Goal: Information Seeking & Learning: Learn about a topic

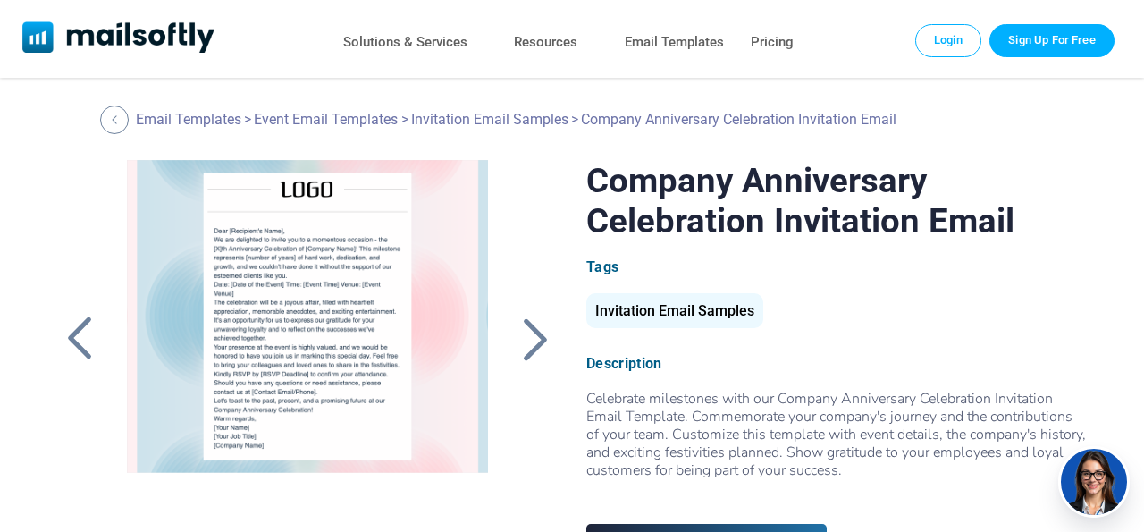
click at [540, 332] on div at bounding box center [535, 339] width 45 height 46
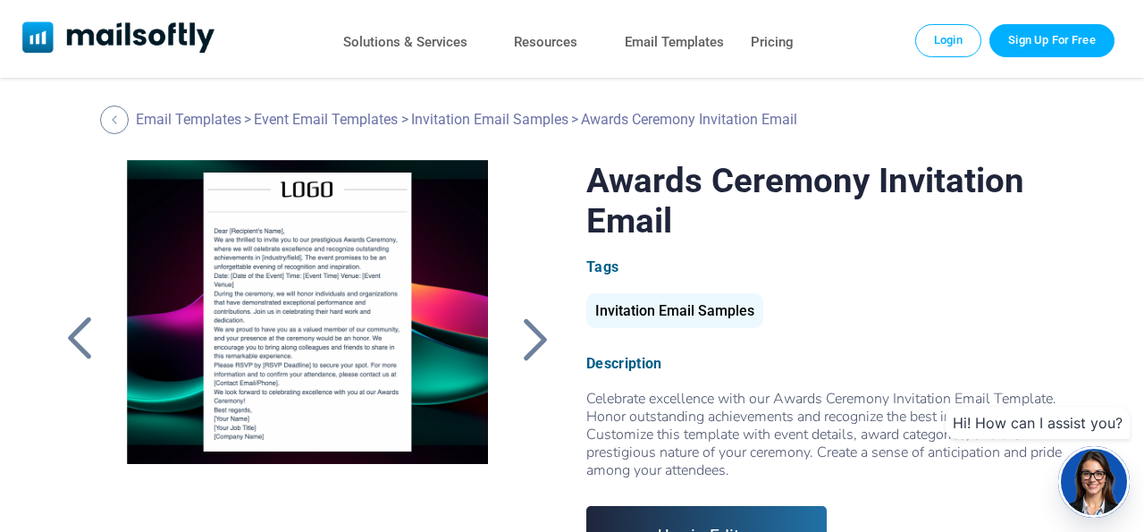
click at [539, 334] on div at bounding box center [535, 339] width 45 height 46
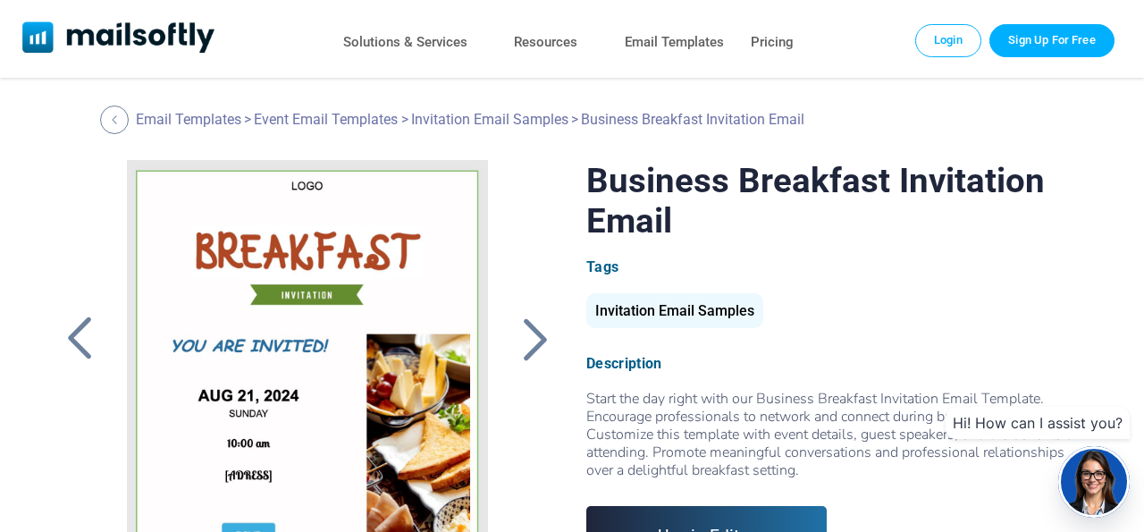
scroll to position [93, 0]
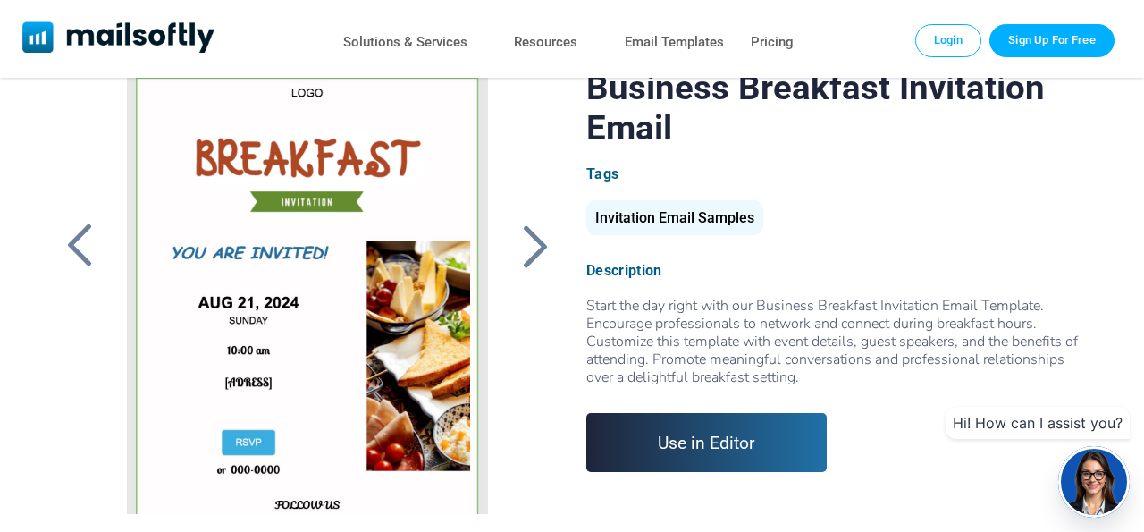
click at [534, 242] on div at bounding box center [535, 246] width 45 height 46
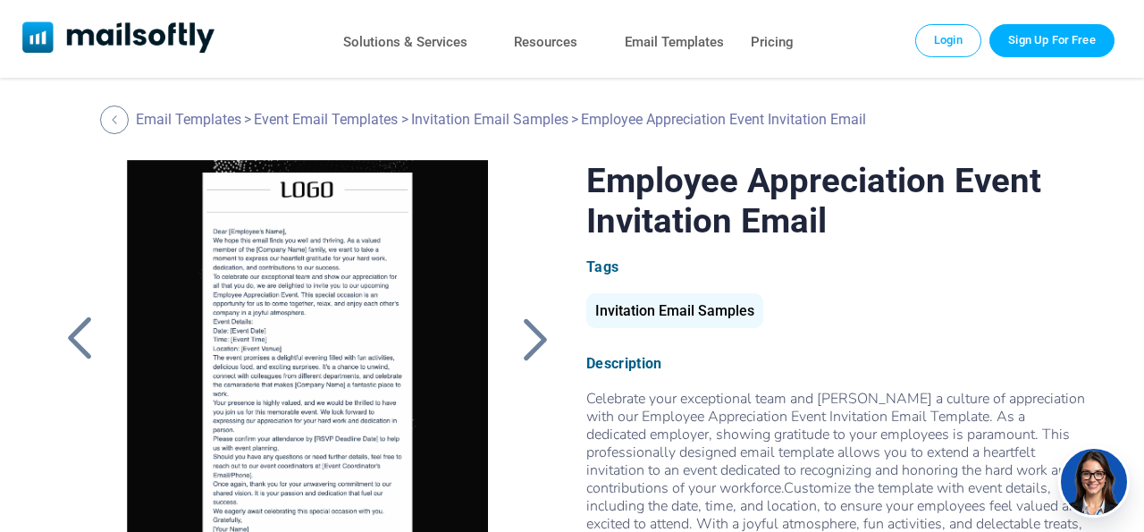
click at [524, 342] on div at bounding box center [535, 339] width 45 height 46
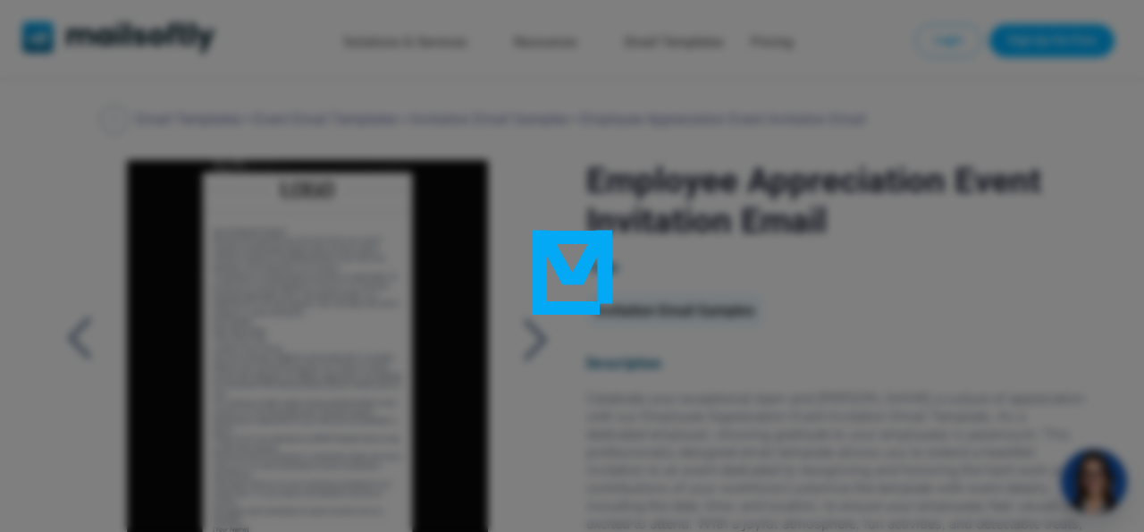
click at [539, 344] on div at bounding box center [572, 266] width 1144 height 532
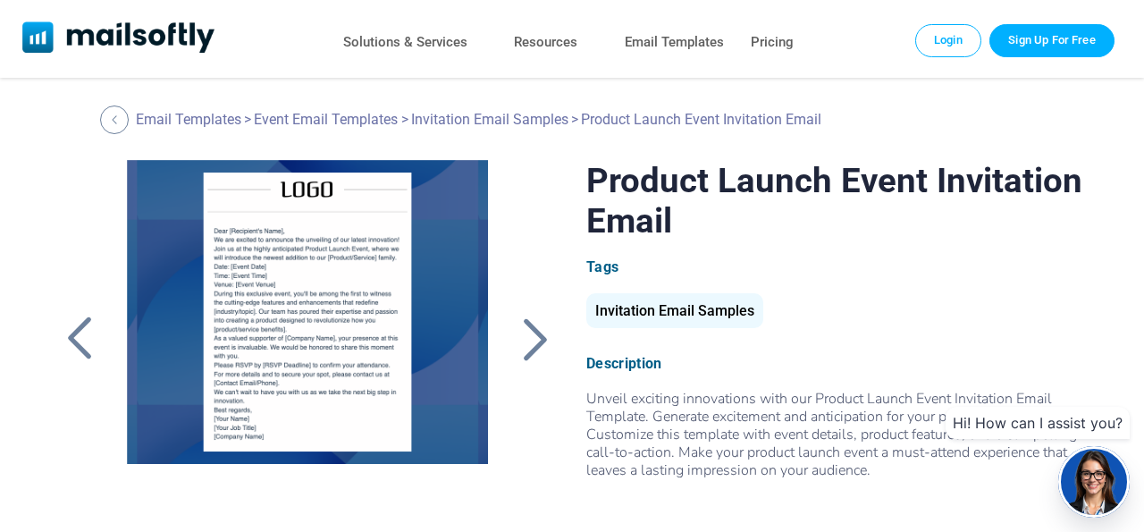
click at [76, 329] on div at bounding box center [79, 339] width 45 height 46
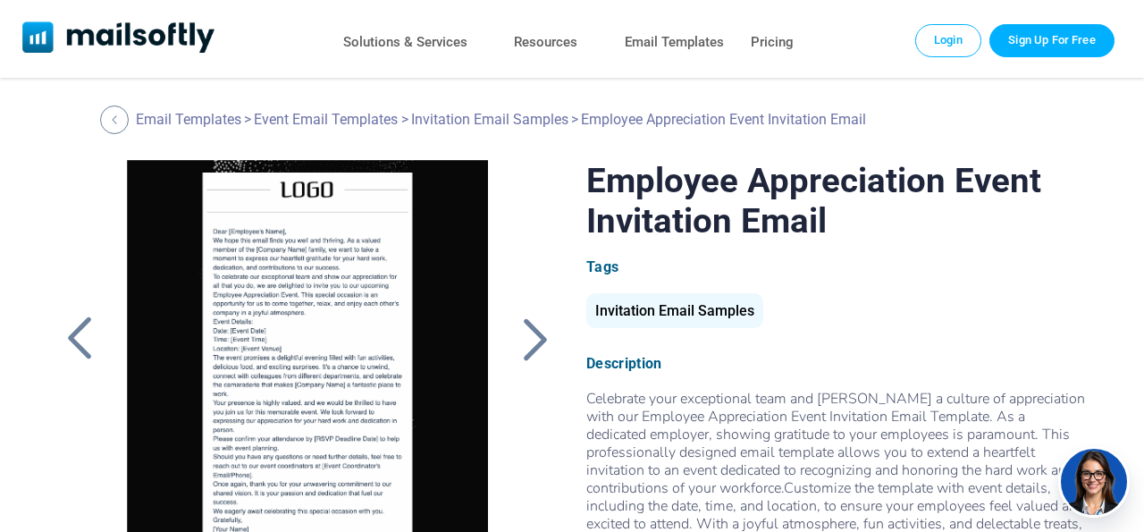
click at [74, 330] on div at bounding box center [79, 339] width 45 height 46
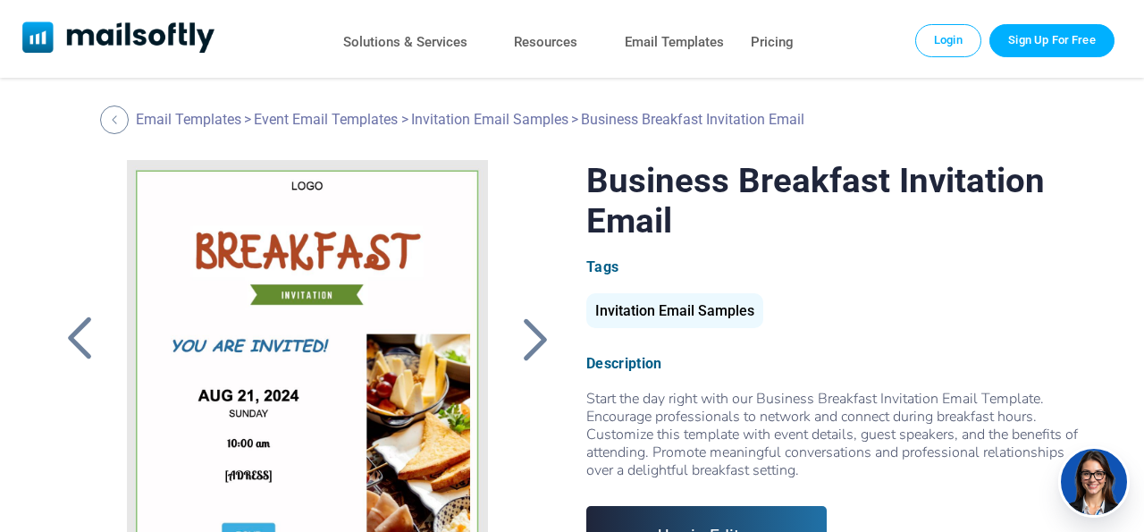
drag, startPoint x: 0, startPoint y: 0, endPoint x: 74, endPoint y: 330, distance: 338.1
click at [74, 330] on div at bounding box center [79, 339] width 45 height 46
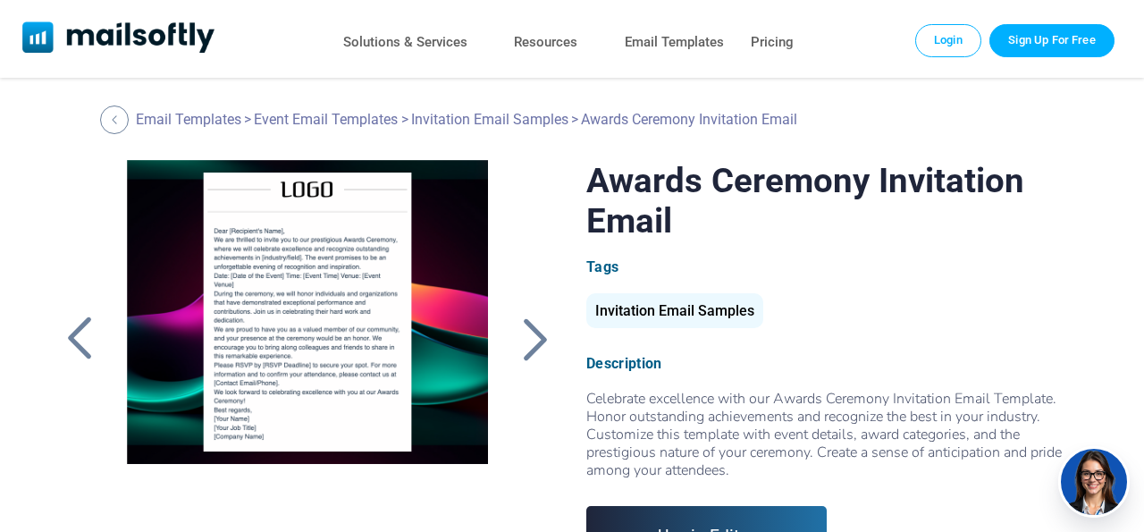
click at [74, 330] on div at bounding box center [79, 339] width 45 height 46
